Goal: Task Accomplishment & Management: Use online tool/utility

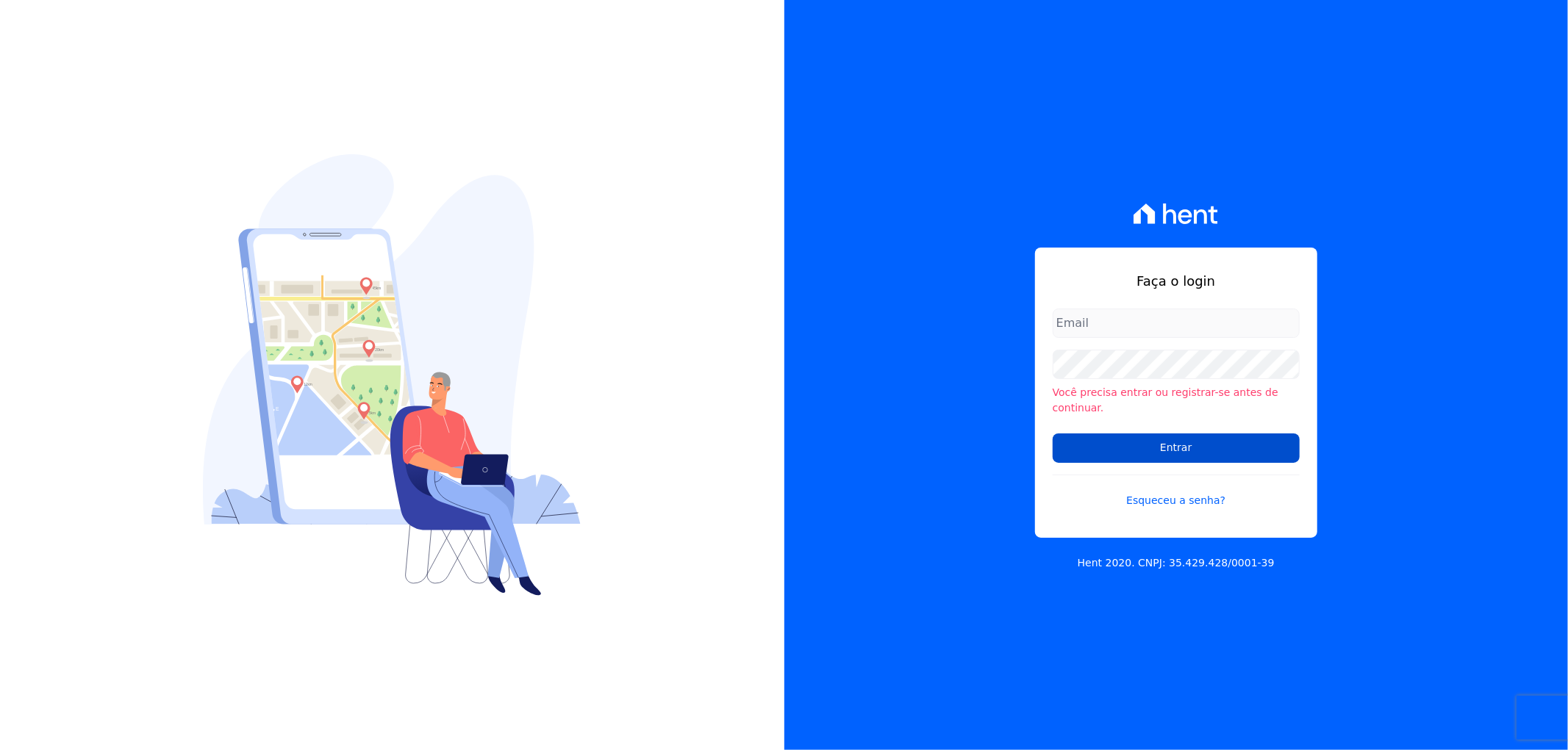
type input "artur@fontouraengenharia.com.br"
click at [1107, 434] on input "Entrar" at bounding box center [1175, 448] width 247 height 30
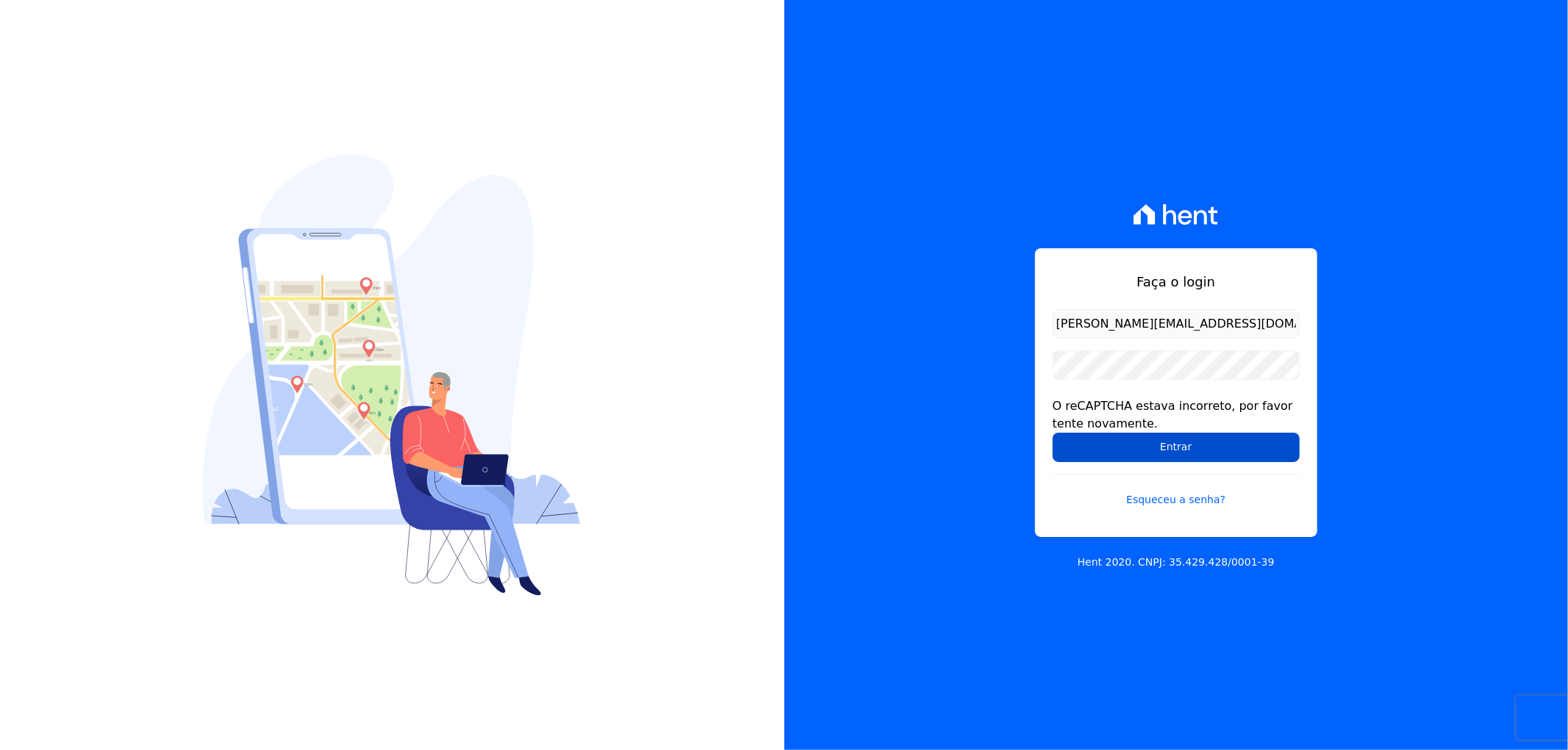
click at [1122, 447] on input "Entrar" at bounding box center [1175, 448] width 247 height 30
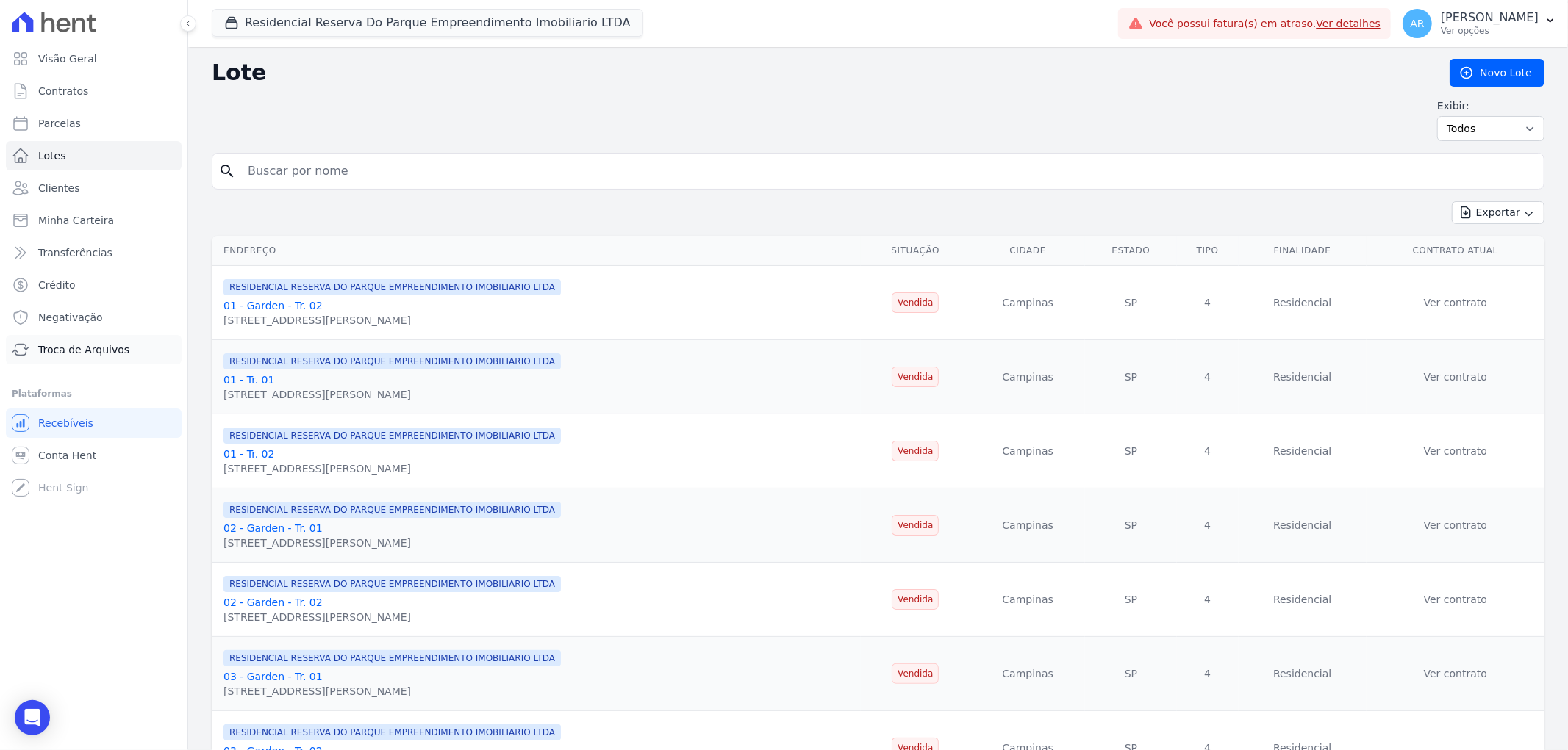
click at [86, 357] on span "Troca de Arquivos" at bounding box center [84, 350] width 91 height 15
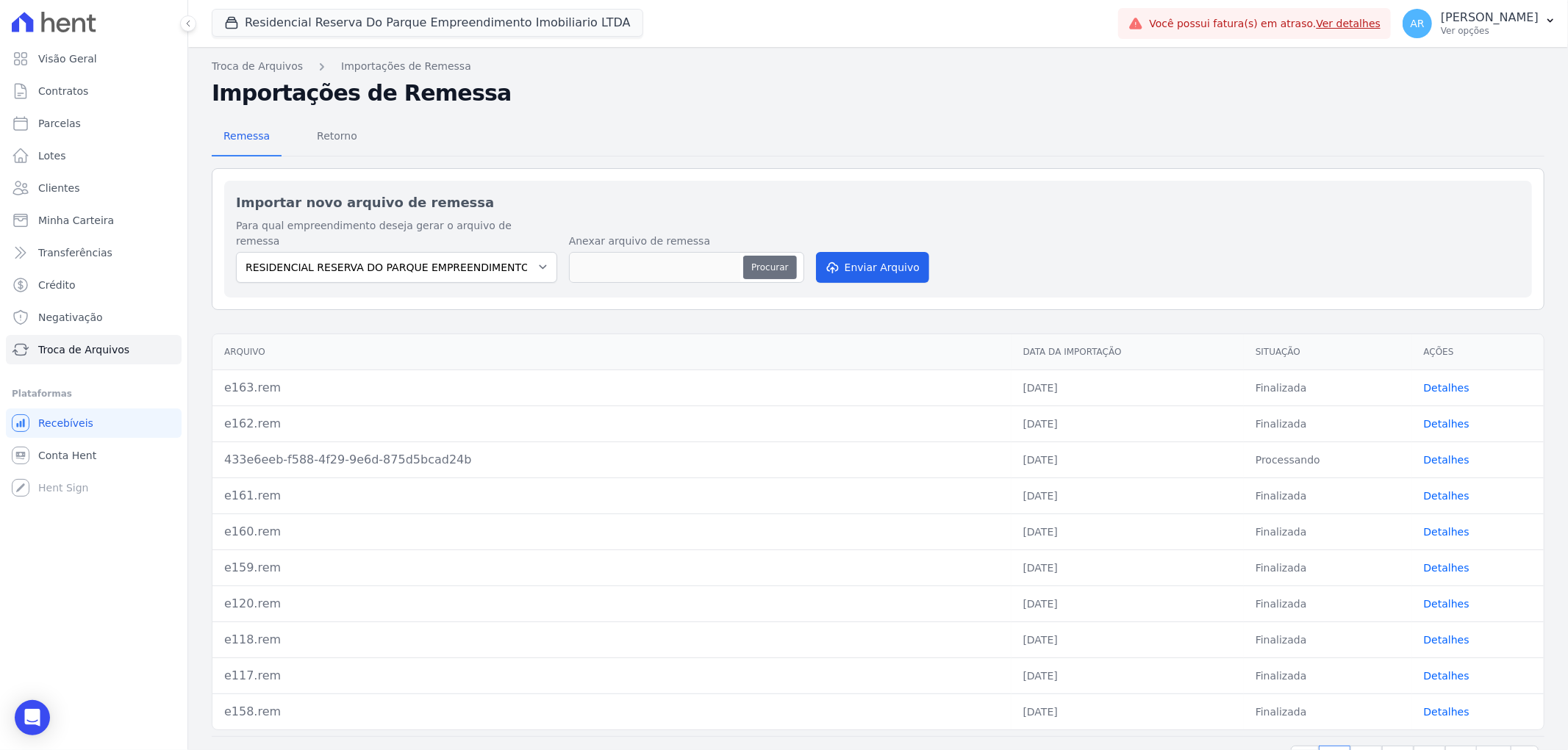
click at [764, 255] on button "Procurar" at bounding box center [770, 267] width 53 height 24
type input "e164.rem"
click at [834, 261] on icon "submit" at bounding box center [831, 267] width 15 height 11
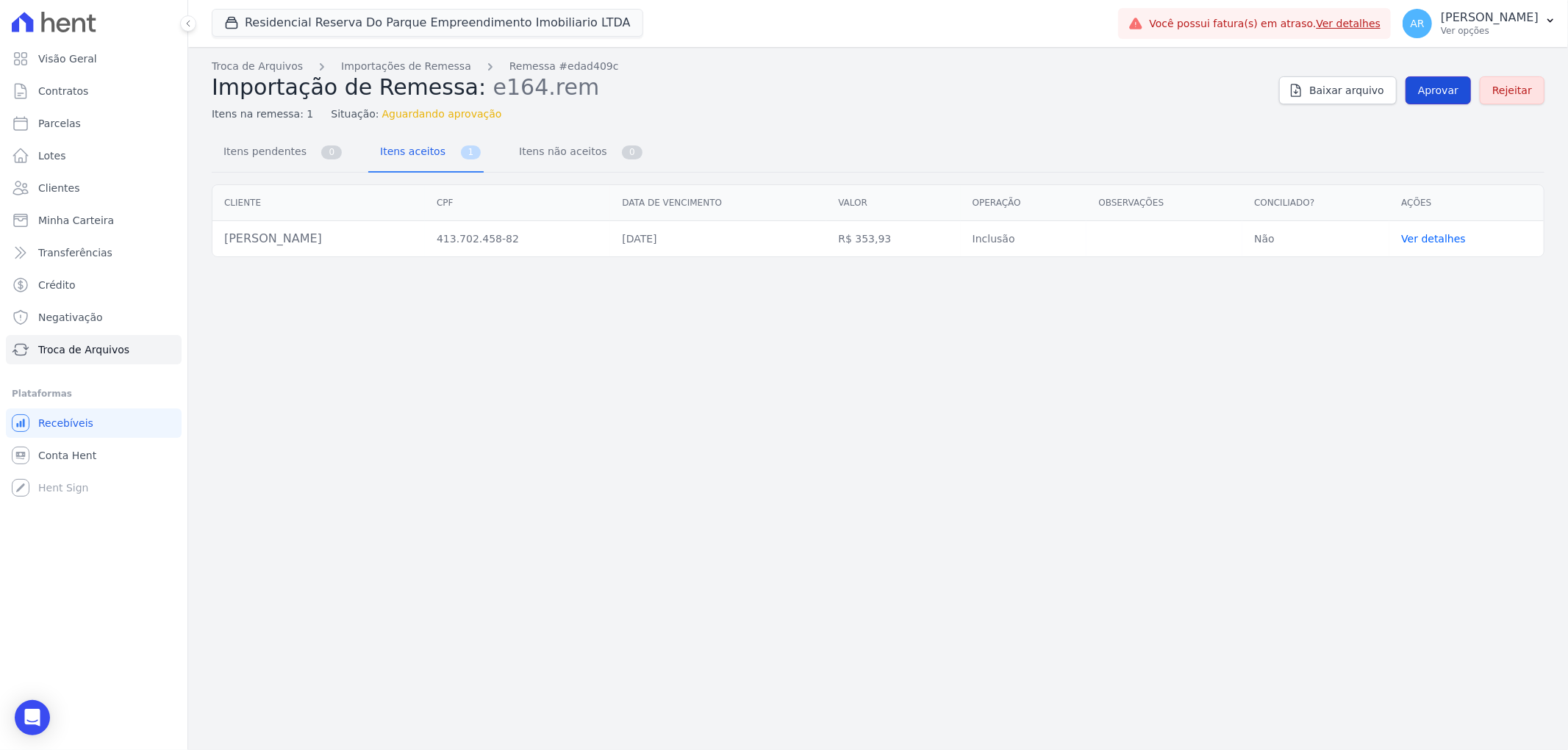
click at [1444, 91] on span "Aprovar" at bounding box center [1438, 90] width 40 height 15
click at [430, 67] on link "Importações de Remessa" at bounding box center [406, 66] width 130 height 16
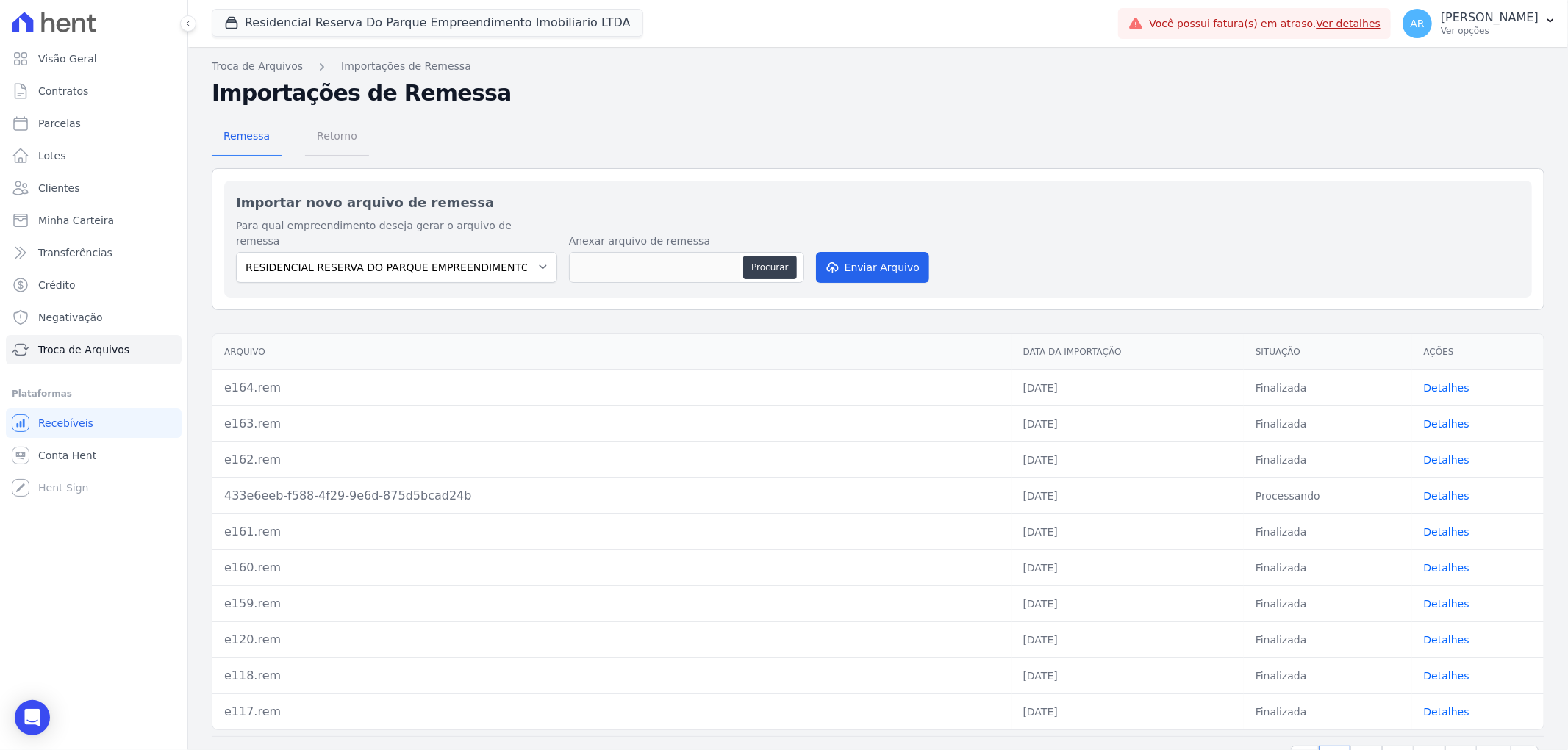
click at [333, 145] on span "Retorno" at bounding box center [337, 136] width 58 height 30
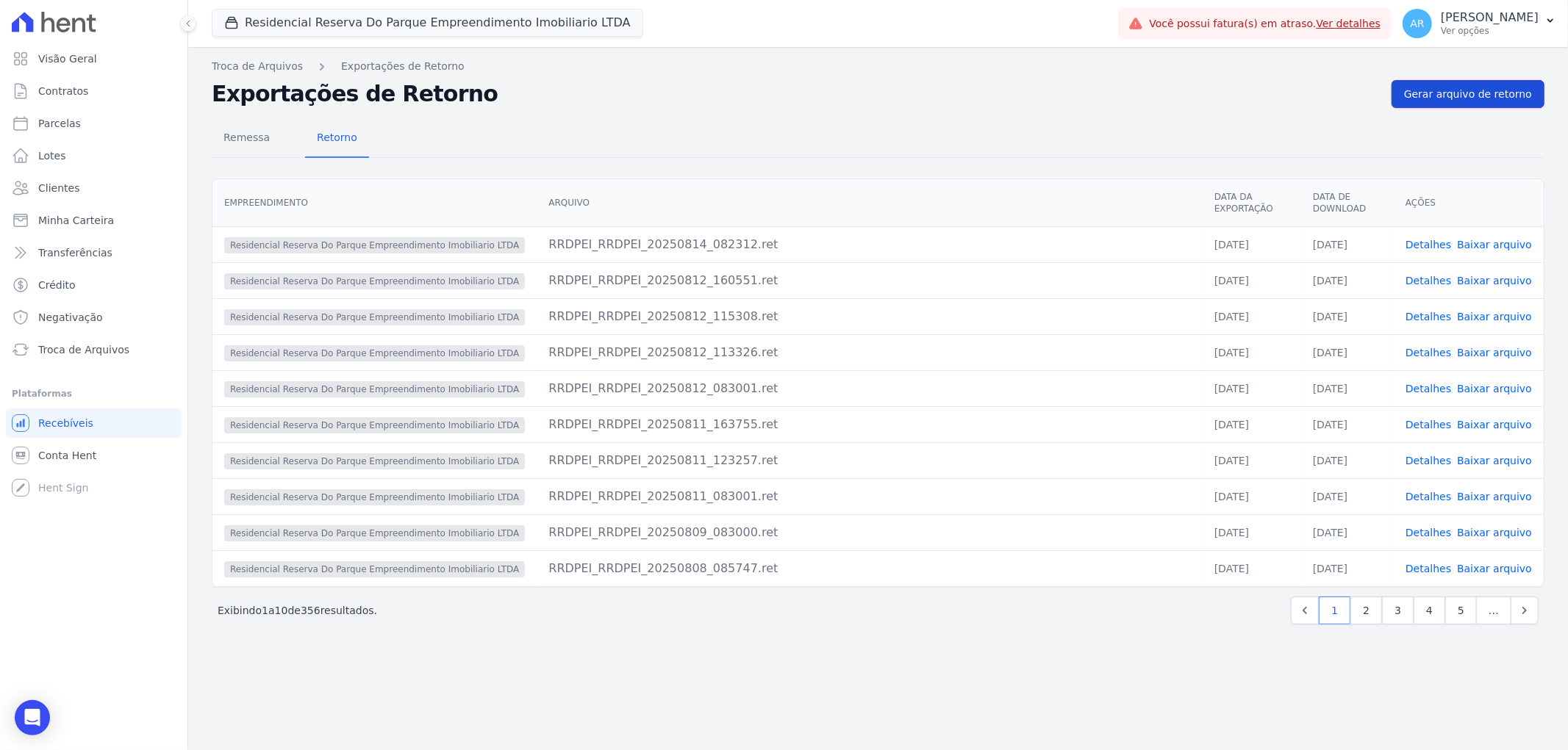
click at [1475, 95] on span "Gerar arquivo de retorno" at bounding box center [1467, 94] width 128 height 15
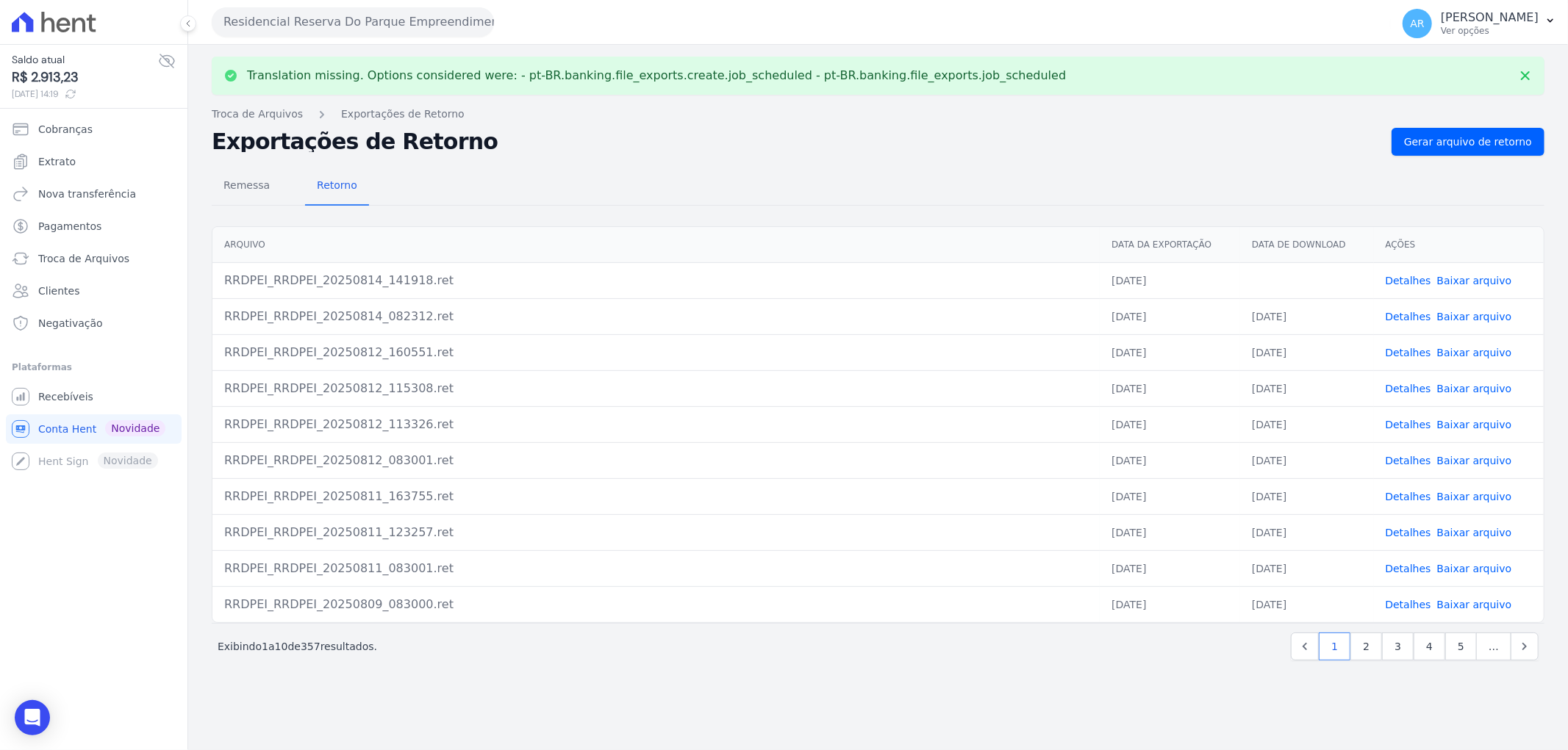
click at [1413, 279] on link "Detalhes" at bounding box center [1408, 280] width 45 height 11
click at [1522, 78] on icon at bounding box center [1524, 75] width 15 height 15
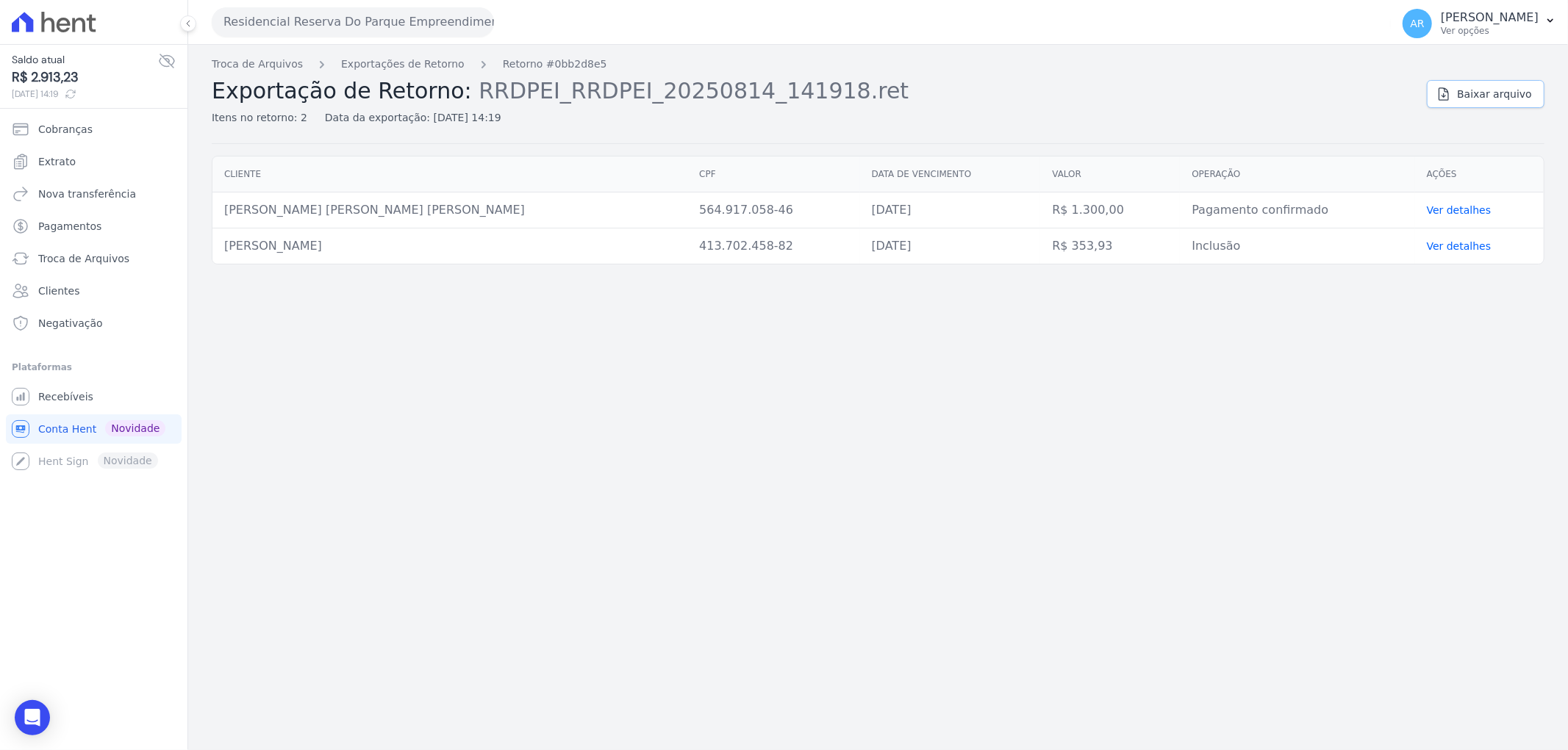
click at [1495, 99] on span "Baixar arquivo" at bounding box center [1495, 94] width 75 height 15
click at [85, 389] on span "Recebíveis" at bounding box center [66, 396] width 55 height 15
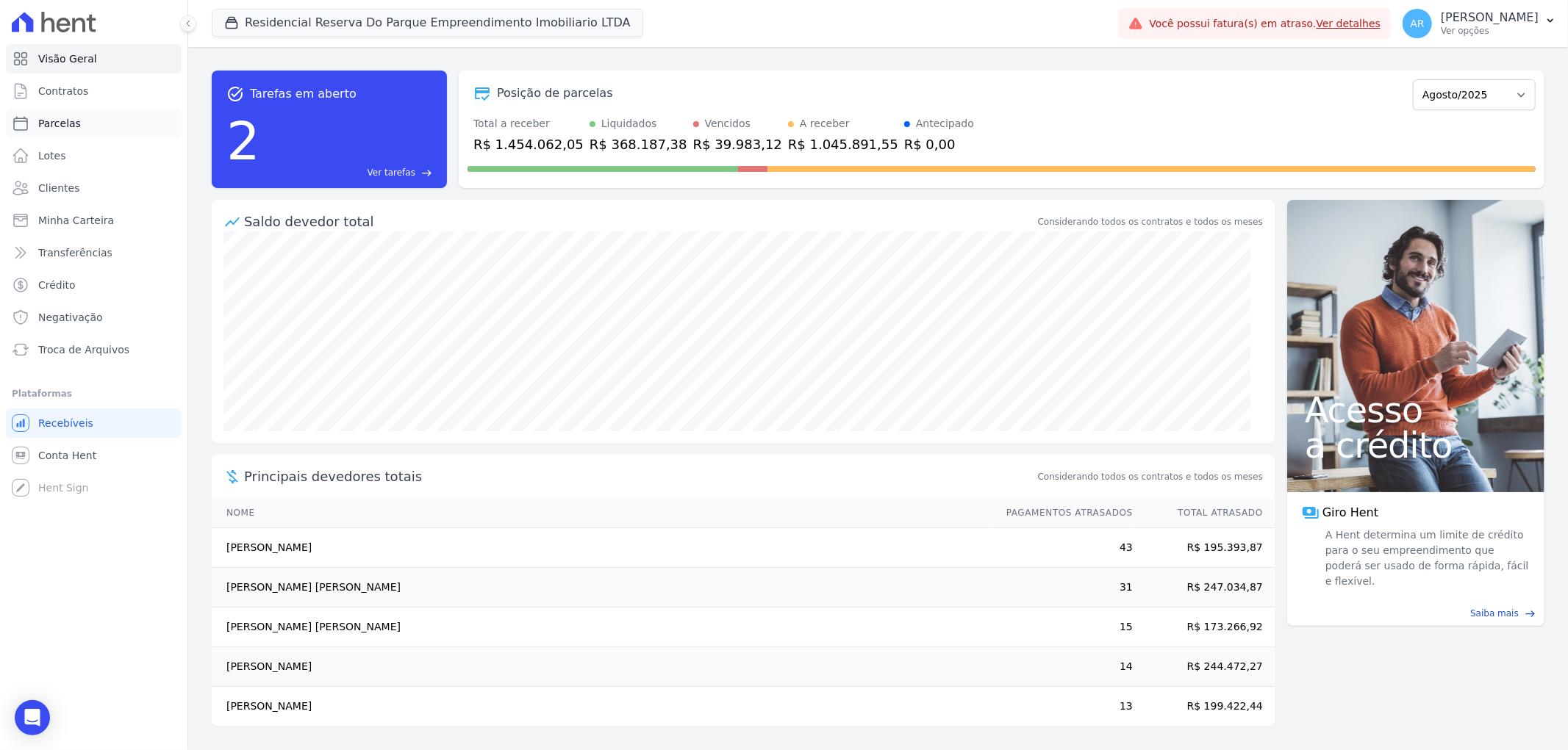
click at [52, 126] on span "Parcelas" at bounding box center [59, 123] width 43 height 15
select select
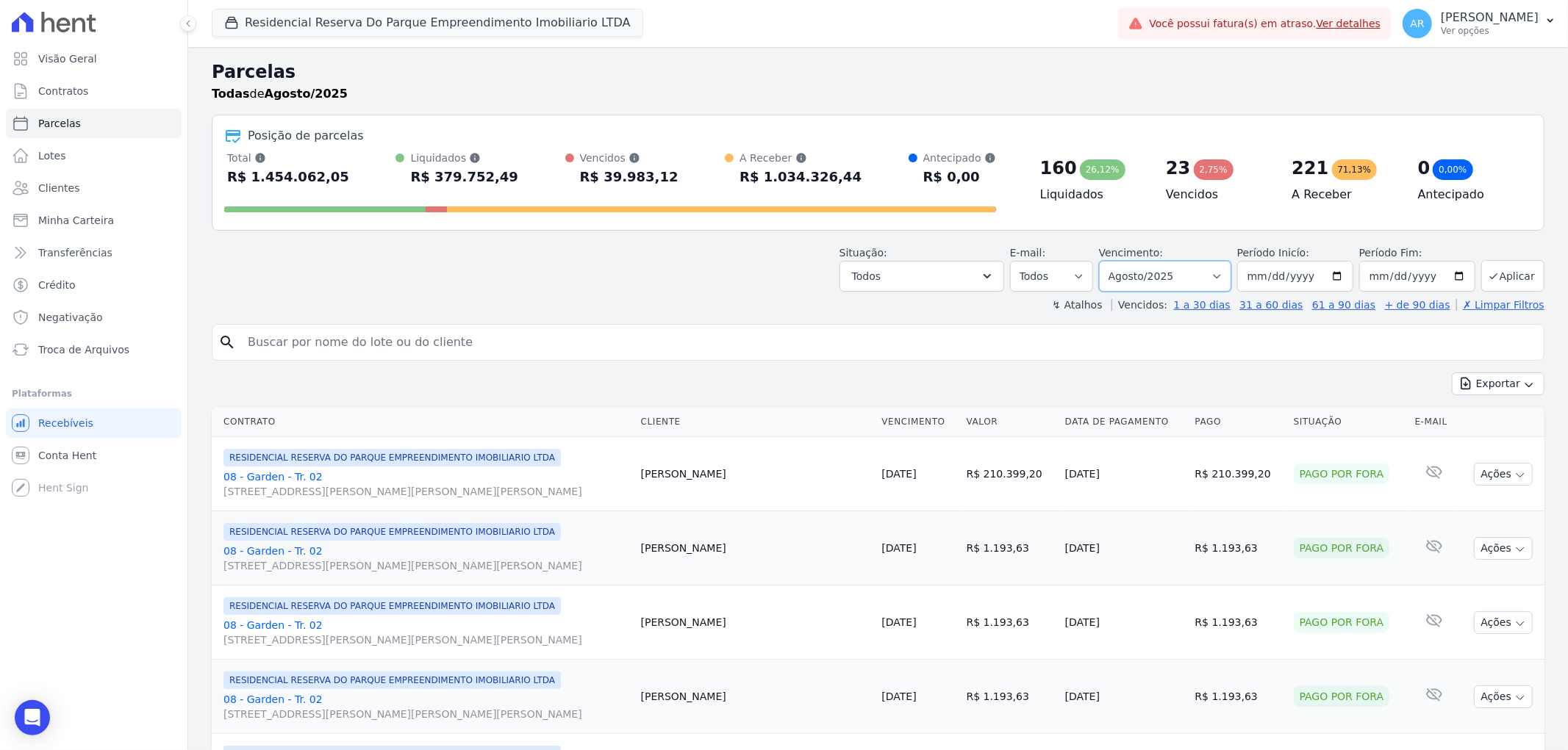
click at [1149, 280] on select "Filtrar por período ──────── Todos os meses Dezembro/2023 Janeiro/2024 Fevereir…" at bounding box center [1164, 275] width 132 height 31
click at [1149, 282] on select "Filtrar por período ──────── Todos os meses Dezembro/2023 Janeiro/2024 Fevereir…" at bounding box center [1164, 275] width 132 height 31
click at [1151, 278] on select "Filtrar por período ──────── Todos os meses Dezembro/2023 Janeiro/2024 Fevereir…" at bounding box center [1164, 275] width 132 height 31
select select "01/2024"
click at [1107, 260] on select "Filtrar por período ──────── Todos os meses Dezembro/2023 Janeiro/2024 Fevereir…" at bounding box center [1164, 275] width 132 height 31
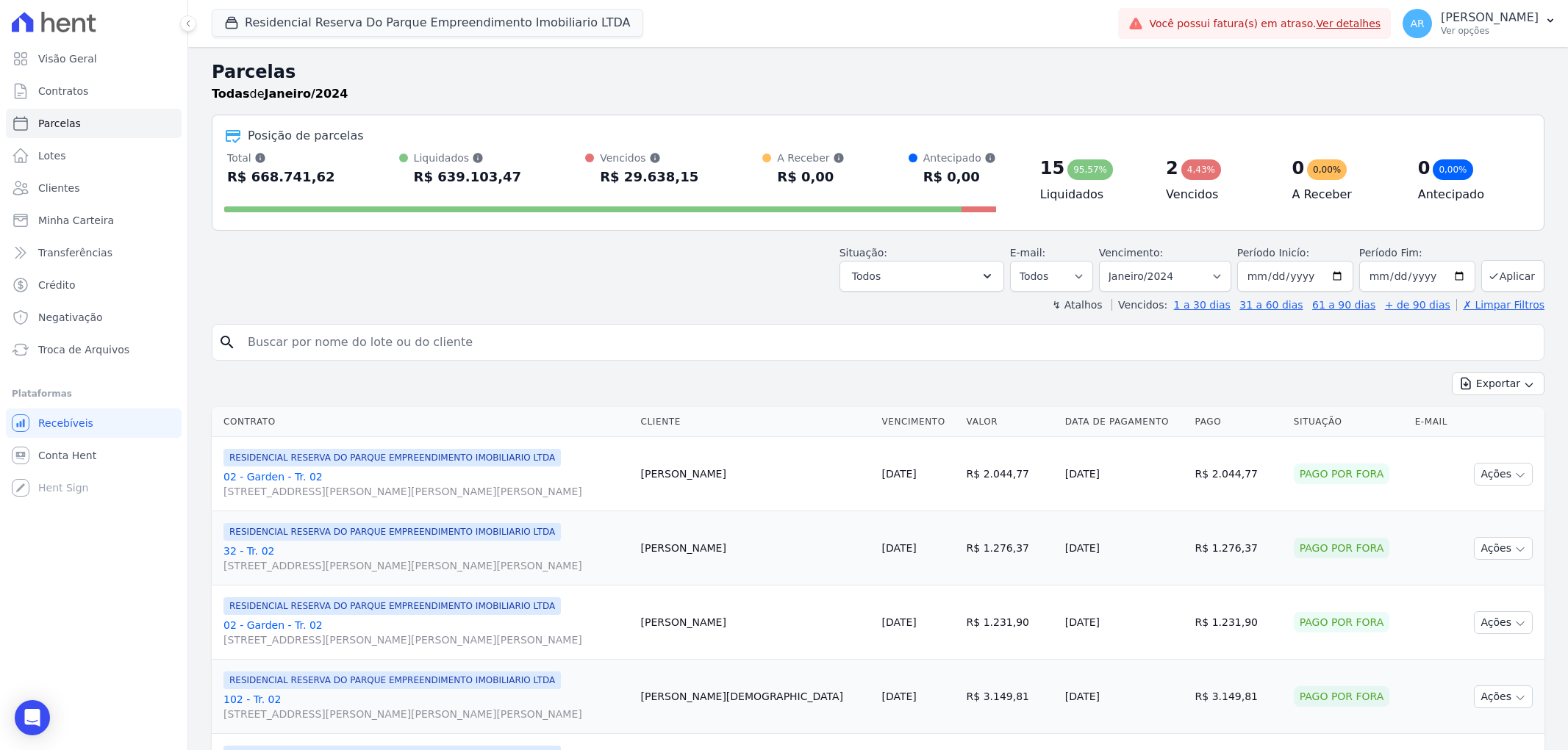
select select
click at [1370, 280] on input "[DATE]" at bounding box center [1417, 275] width 116 height 31
type input "[DATE]"
click at [1512, 275] on button "Aplicar" at bounding box center [1512, 276] width 63 height 31
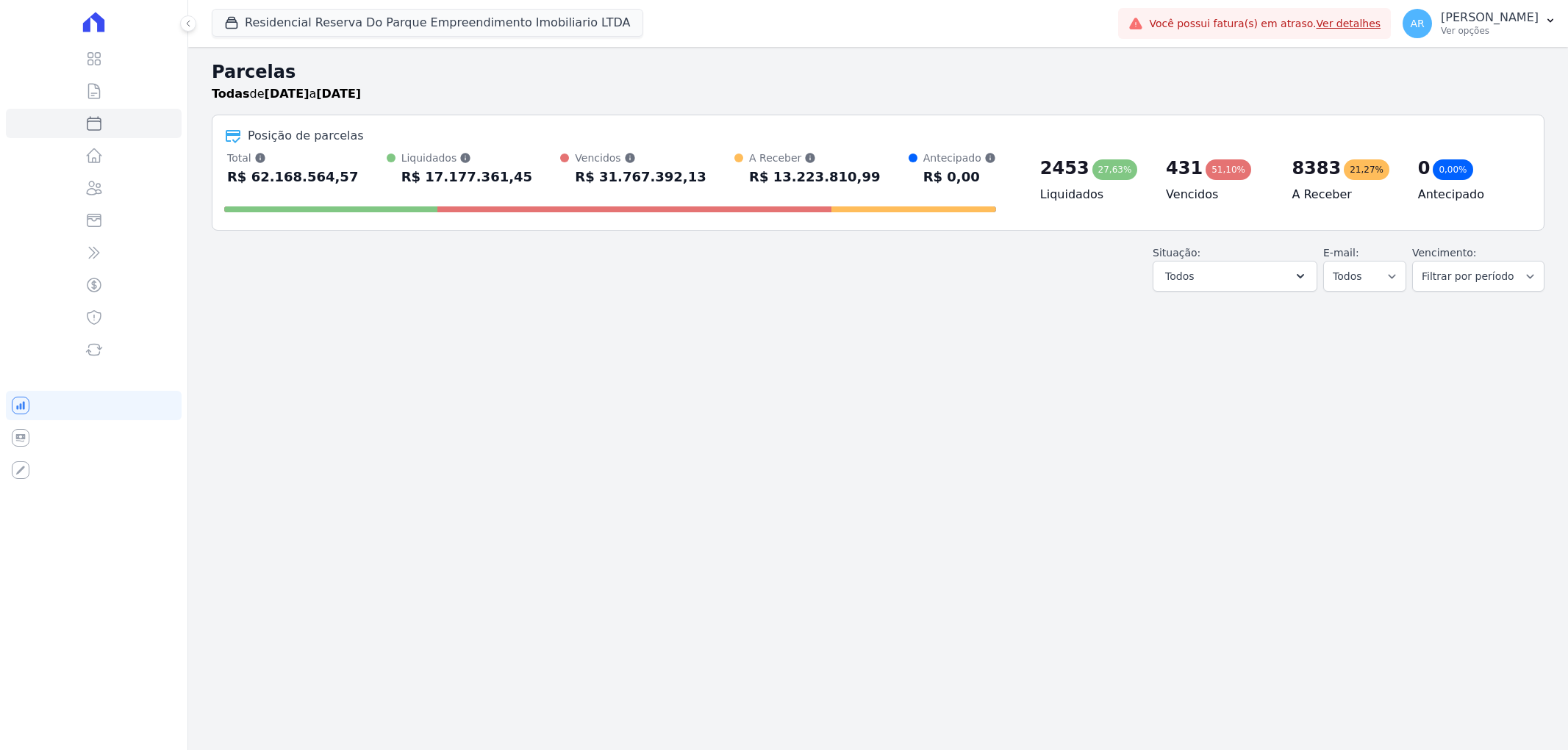
select select
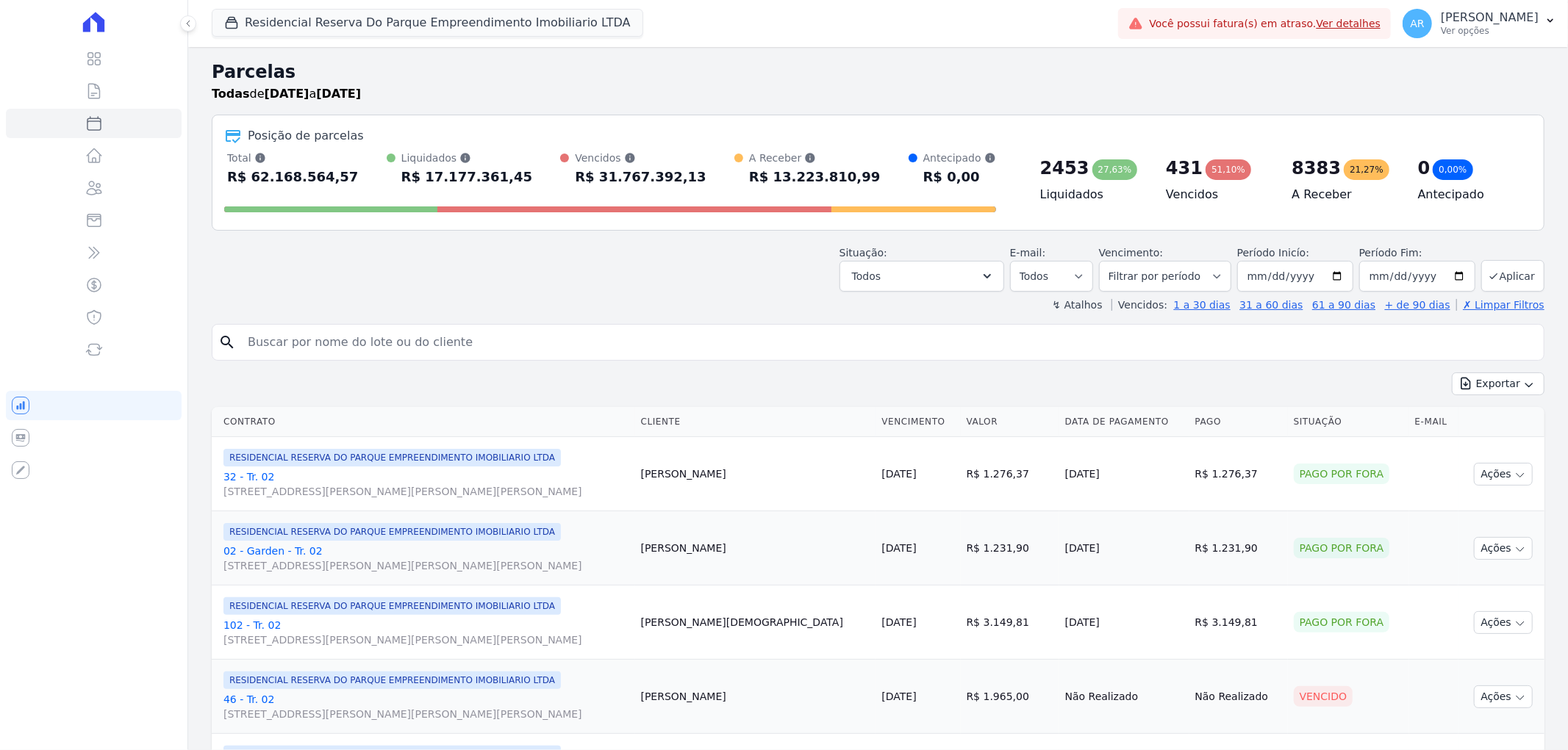
click at [742, 346] on input "search" at bounding box center [888, 343] width 1299 height 30
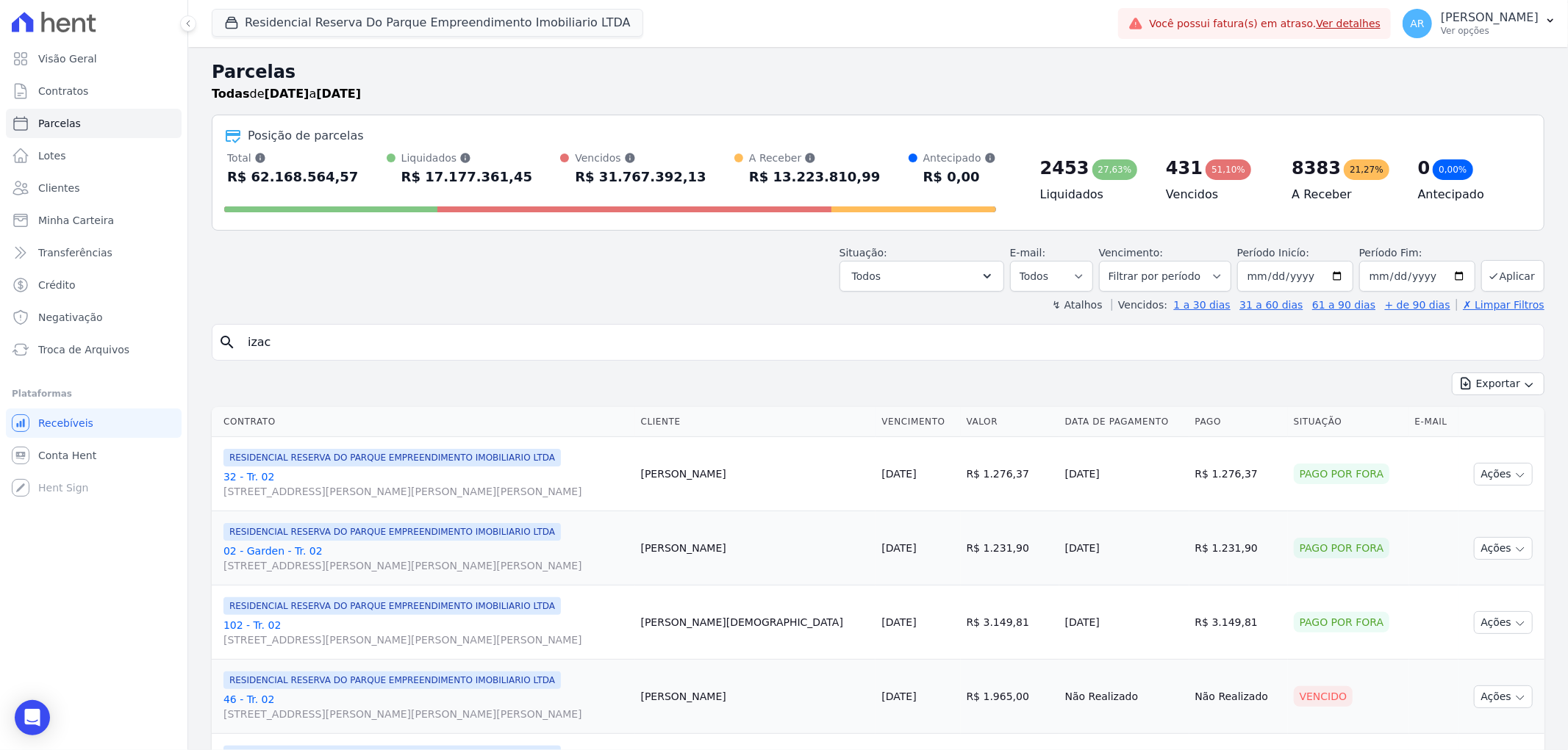
type input "izac"
select select
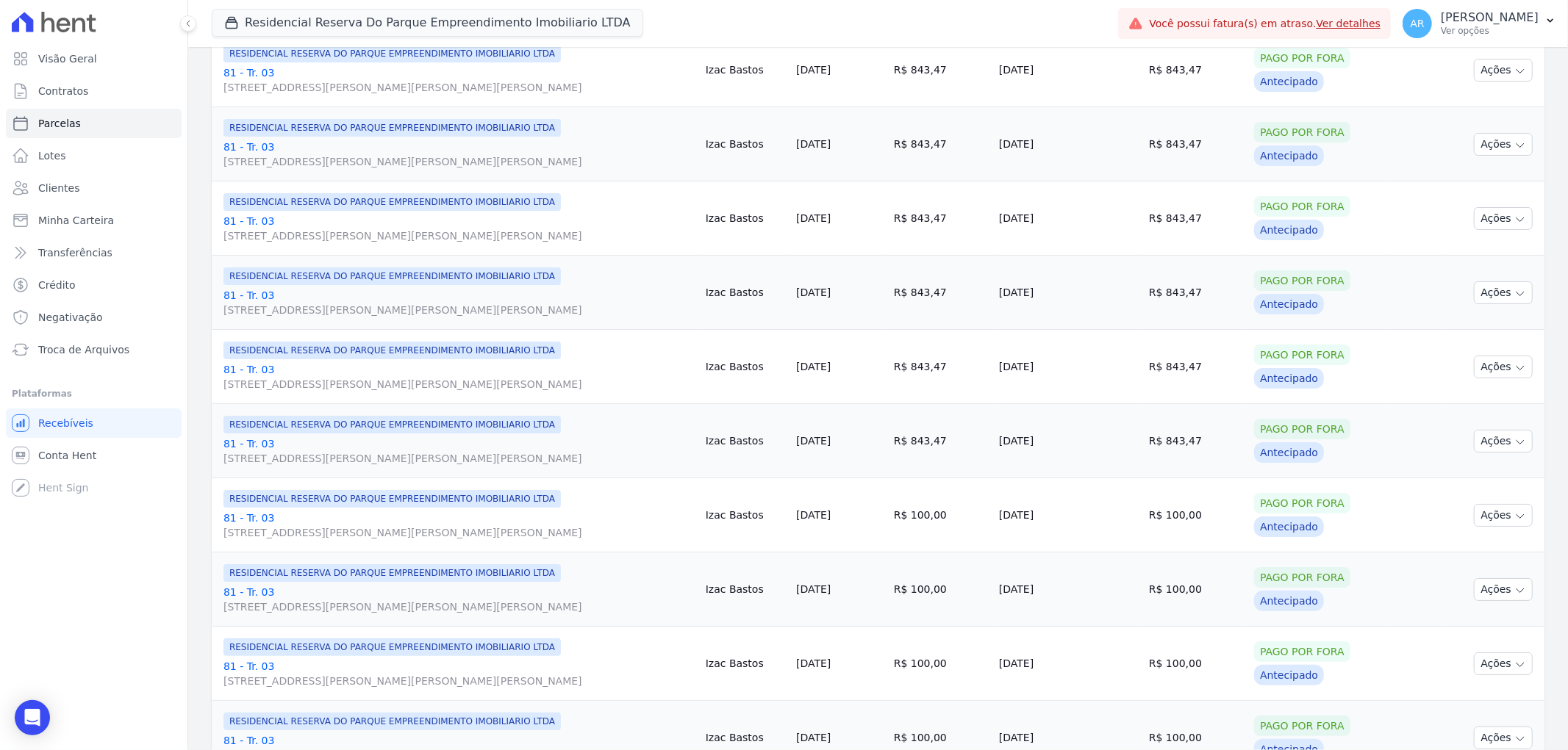
scroll to position [1483, 0]
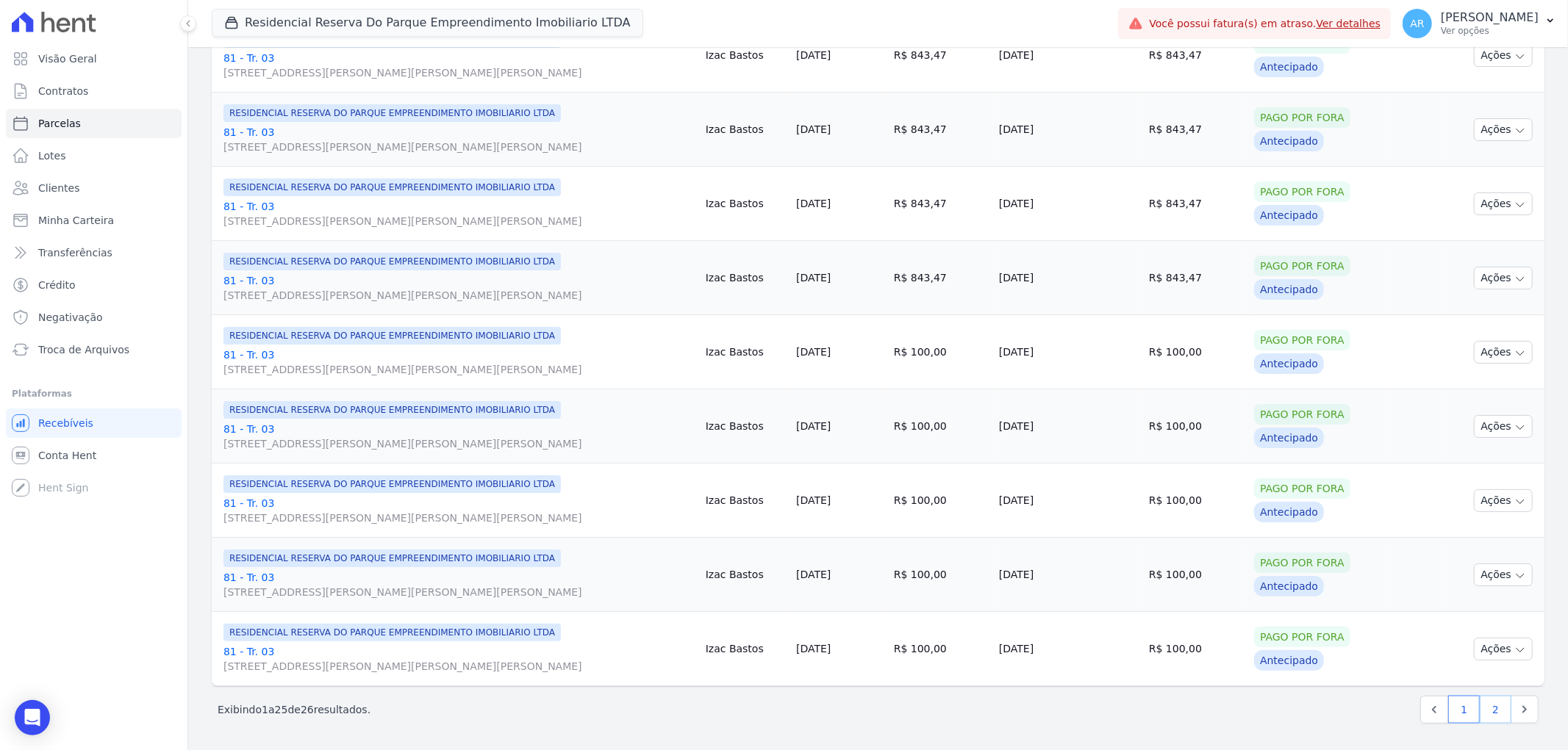
click at [1481, 699] on link "2" at bounding box center [1495, 710] width 31 height 28
select select
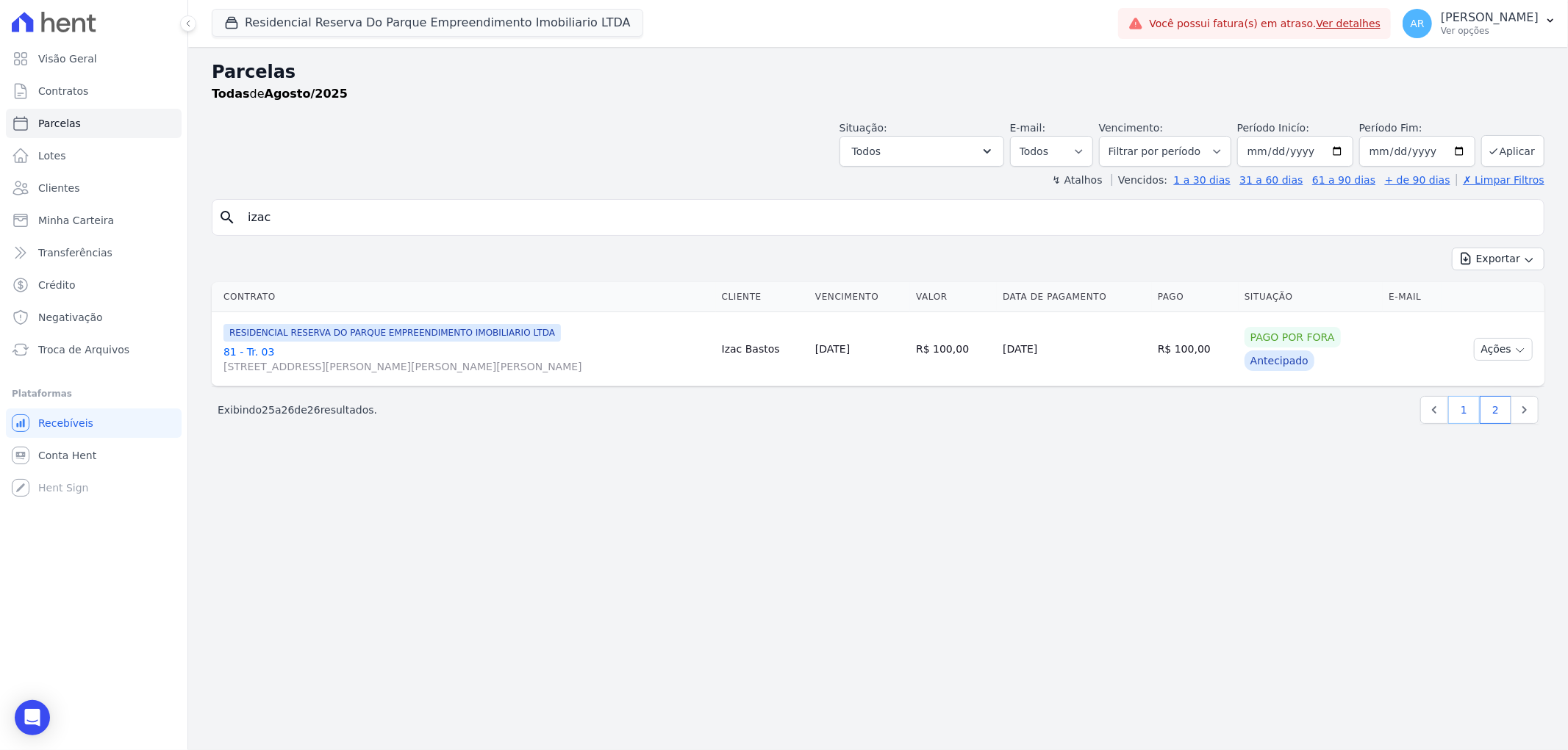
click at [1467, 413] on link "1" at bounding box center [1464, 410] width 31 height 28
select select
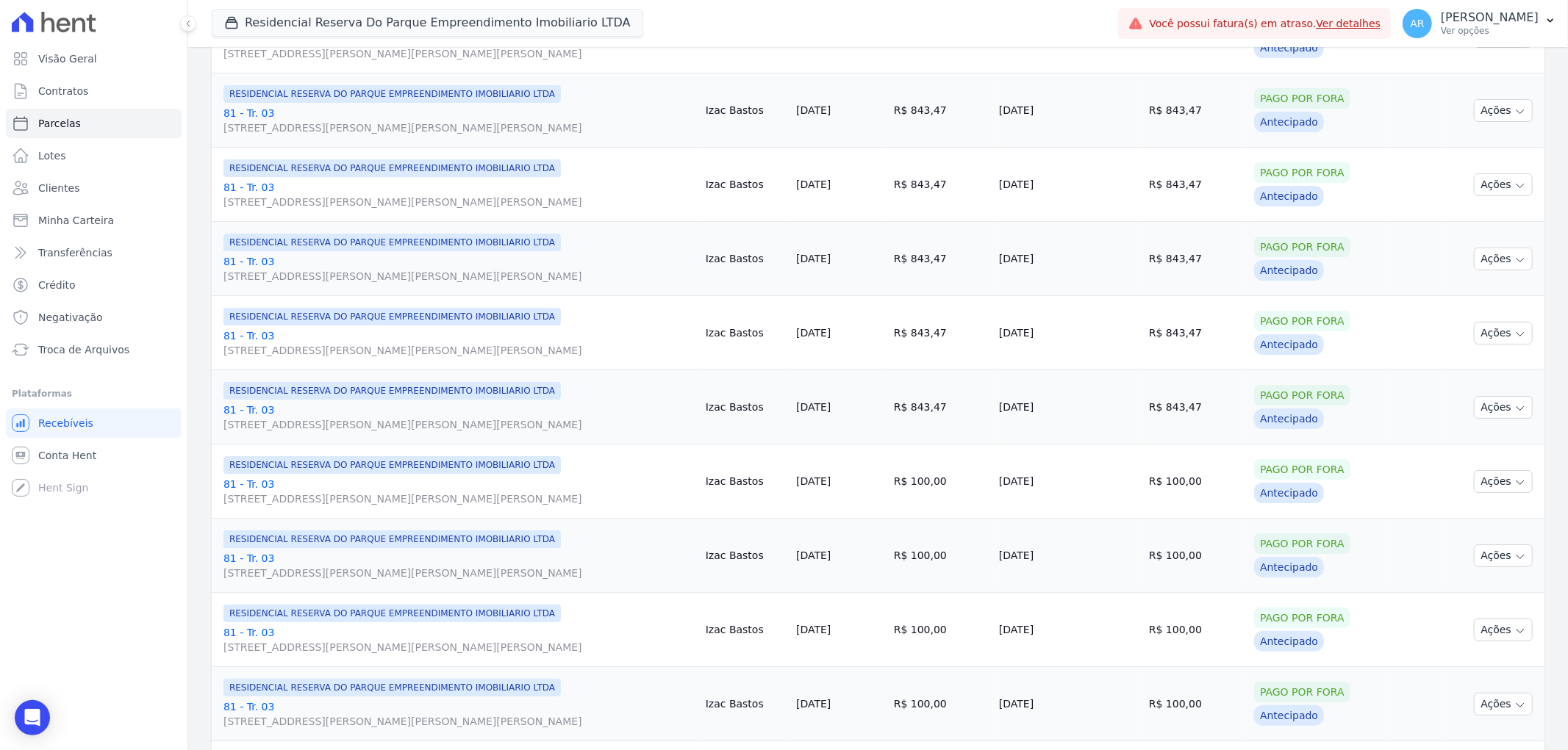
scroll to position [1483, 0]
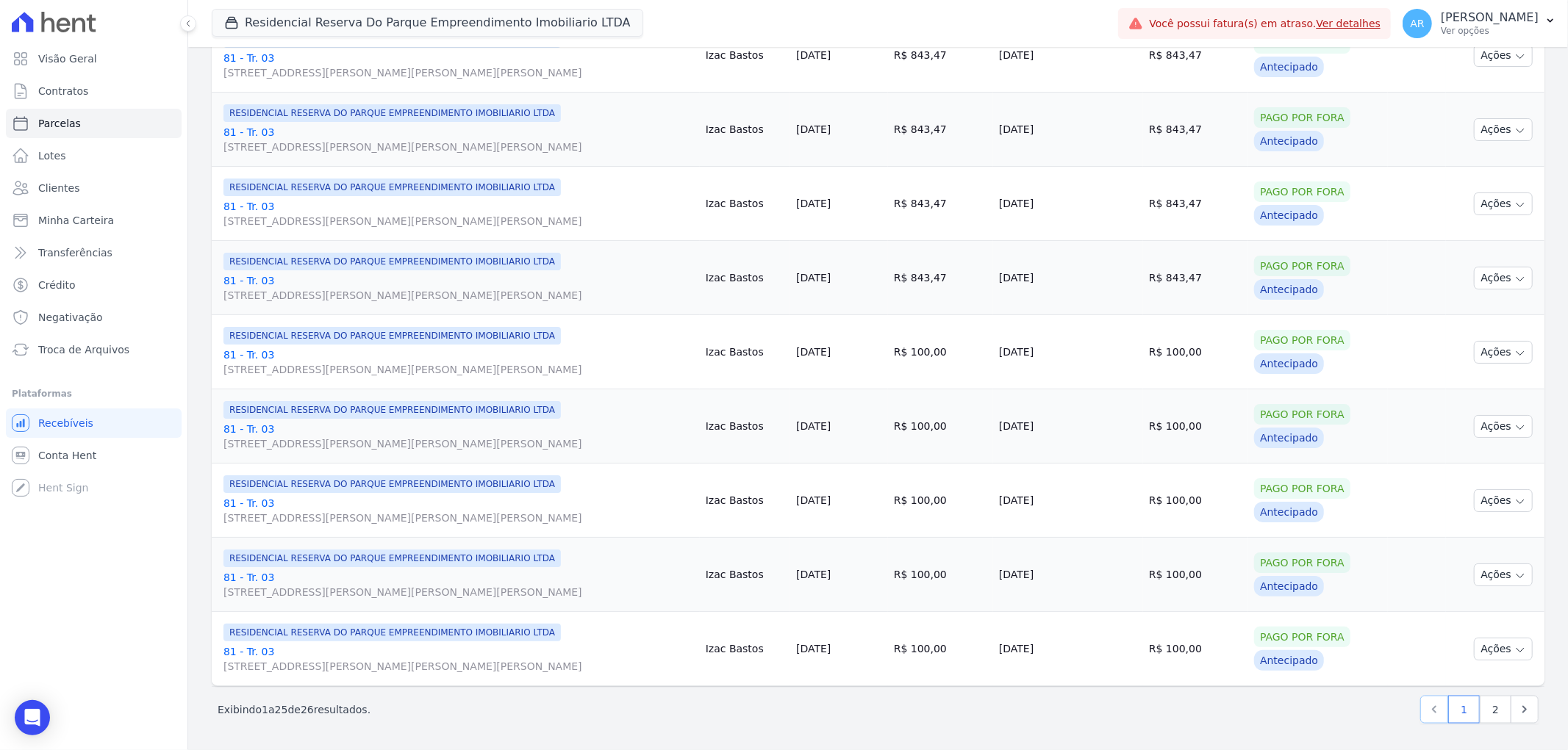
click at [1426, 716] on icon "Previous" at bounding box center [1433, 709] width 15 height 15
select select
